Goal: Find specific page/section: Find specific page/section

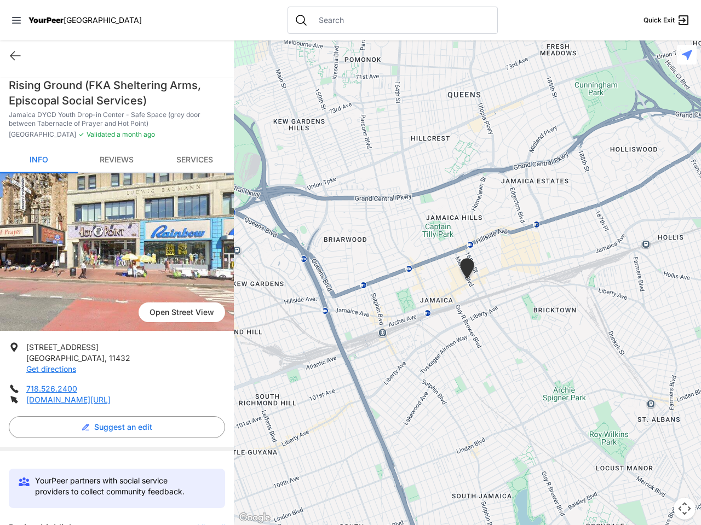
click at [16, 20] on icon at bounding box center [16, 20] width 9 height 7
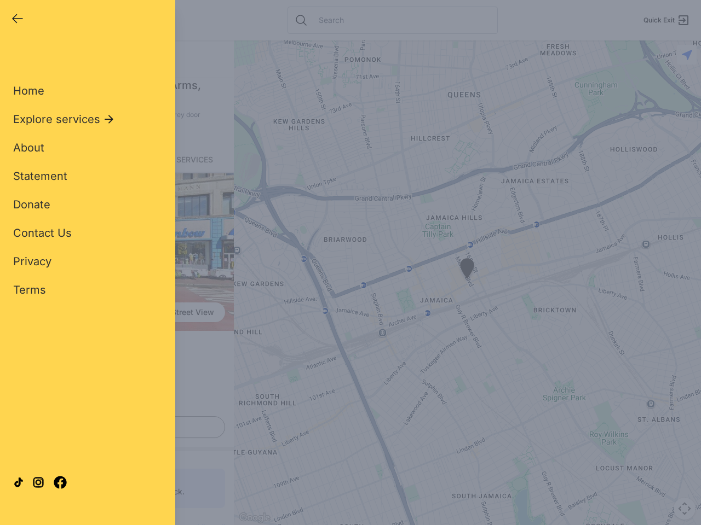
click at [15, 56] on div "Home Explore services About Statement Donate Contact Us Privacy Terms" at bounding box center [87, 173] width 149 height 250
click at [114, 428] on div "Single Adult Families Soup Kitchen Food Pantry Toiletries Restrooms Showers Lau…" at bounding box center [87, 250] width 149 height 405
click at [206, 524] on div "Close panel YourPeer [GEOGRAPHIC_DATA] Quick Exit Single Adult Families Soup Ki…" at bounding box center [350, 262] width 701 height 525
click at [467, 283] on div "Close panel YourPeer [GEOGRAPHIC_DATA] Quick Exit Single Adult Families Soup Ki…" at bounding box center [350, 262] width 701 height 525
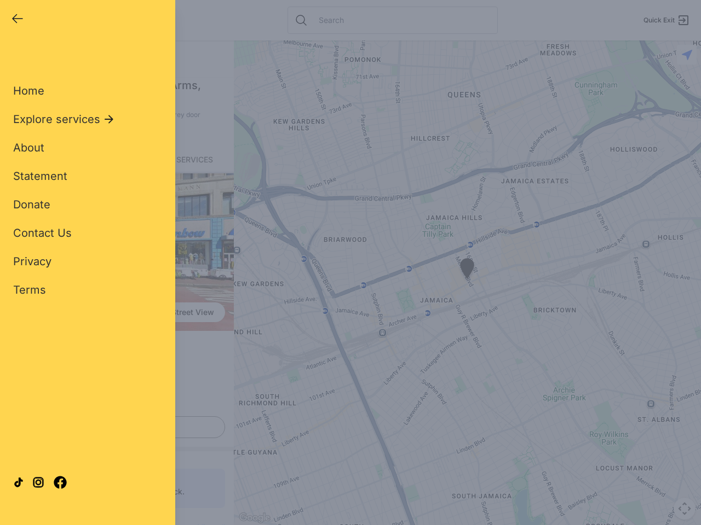
click at [467, 283] on div "Close panel YourPeer [GEOGRAPHIC_DATA] Quick Exit Single Adult Families Soup Ki…" at bounding box center [350, 262] width 701 height 525
click at [467, 270] on div "Close panel YourPeer [GEOGRAPHIC_DATA] Quick Exit Single Adult Families Soup Ki…" at bounding box center [350, 262] width 701 height 525
click at [684, 509] on div "Close panel YourPeer [GEOGRAPHIC_DATA] Quick Exit Single Adult Families Soup Ki…" at bounding box center [350, 262] width 701 height 525
click at [686, 55] on div "Close panel YourPeer [GEOGRAPHIC_DATA] Quick Exit Single Adult Families Soup Ki…" at bounding box center [350, 262] width 701 height 525
